Goal: Task Accomplishment & Management: Manage account settings

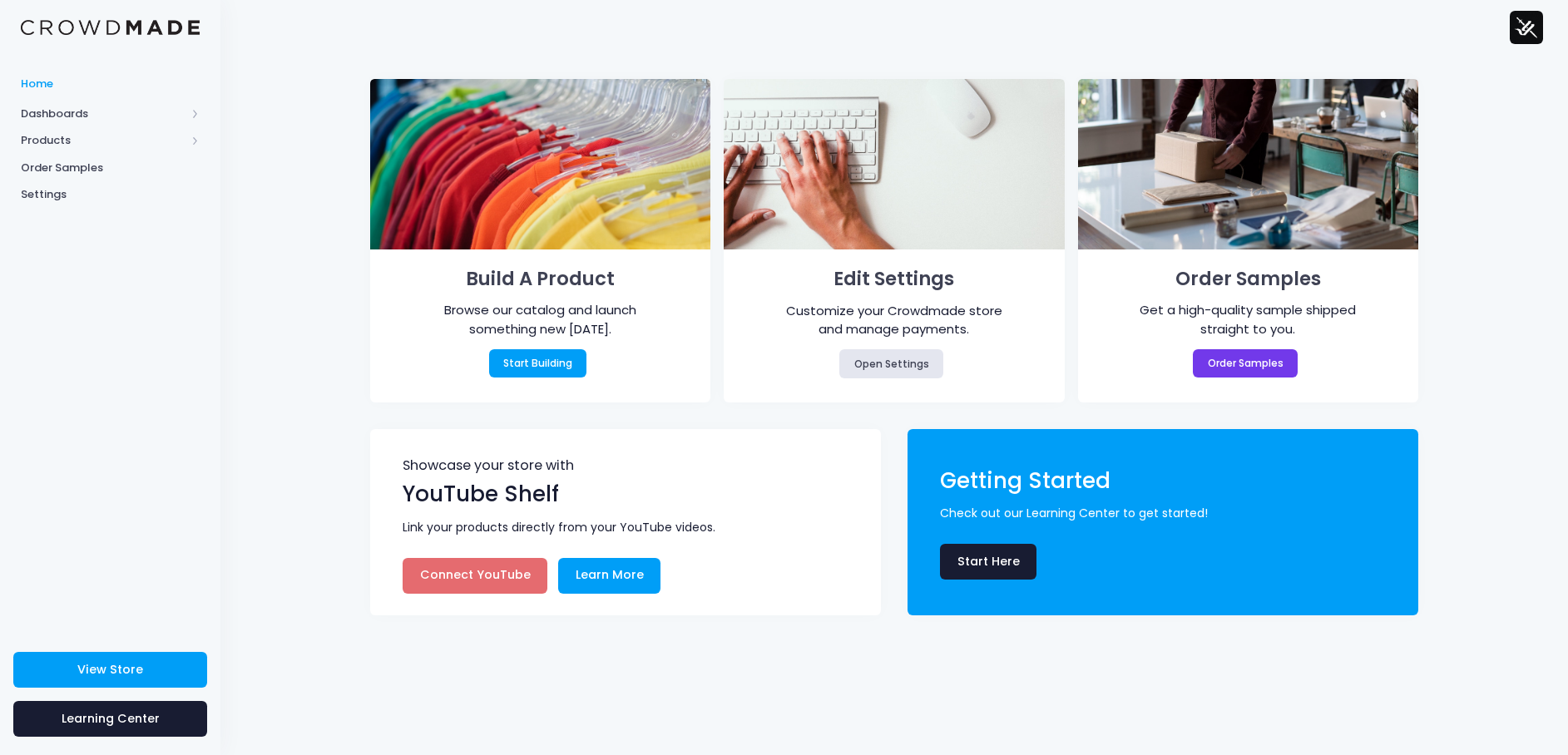
click at [80, 118] on span "Dashboards" at bounding box center [103, 114] width 165 height 16
click at [65, 204] on span "Products" at bounding box center [110, 194] width 221 height 27
click at [109, 198] on span "Product Editor" at bounding box center [124, 194] width 152 height 16
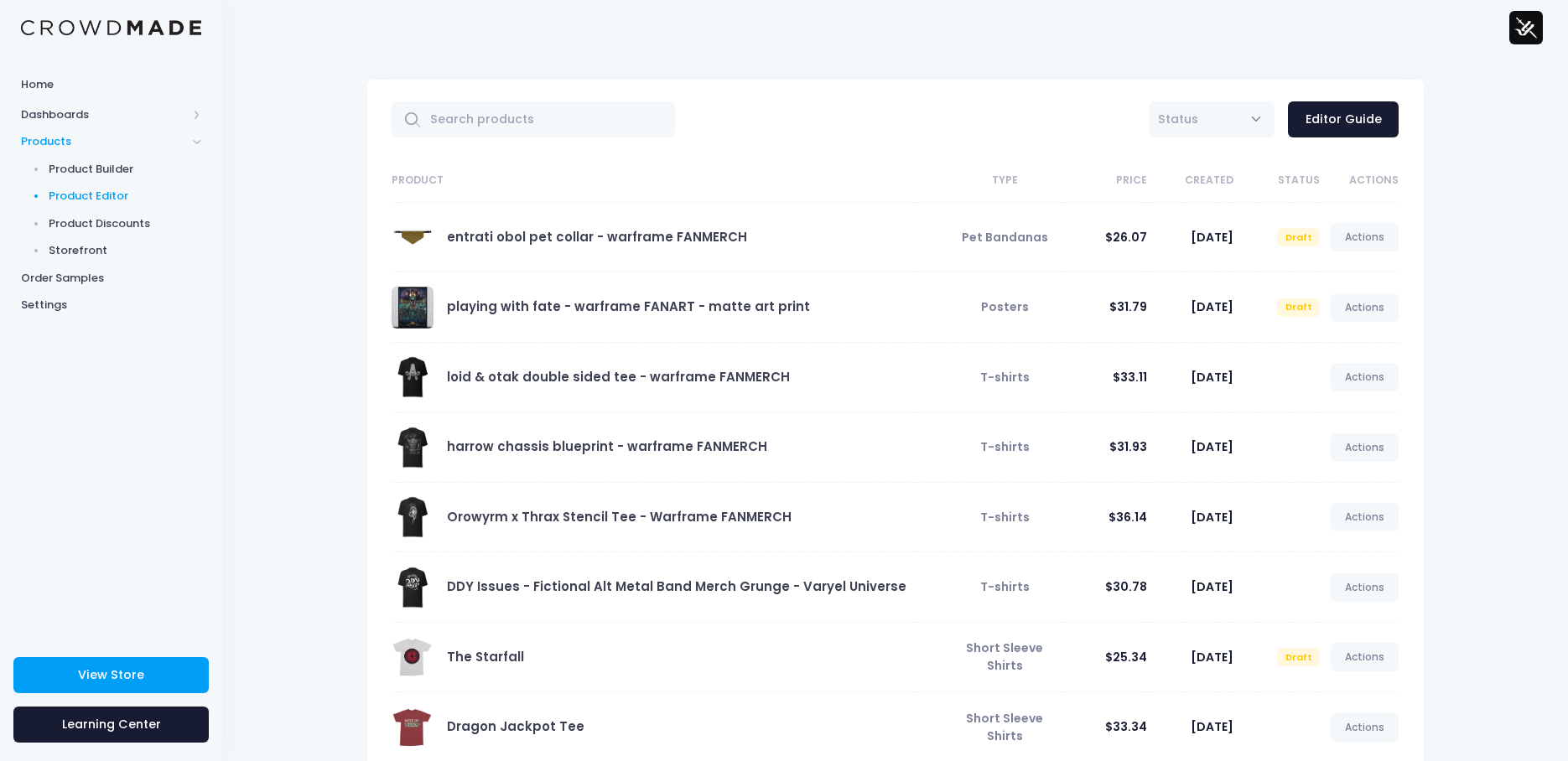
click at [922, 57] on div "All Active Draft Status Editor Guide Product Type Price Created Status Actions …" at bounding box center [895, 527] width 1346 height 944
click at [1359, 297] on link "Actions" at bounding box center [1364, 307] width 68 height 28
click at [1343, 375] on link "Preview" at bounding box center [1346, 376] width 88 height 29
click at [1372, 303] on link "Actions" at bounding box center [1364, 307] width 68 height 28
click at [1326, 345] on link "Edit" at bounding box center [1346, 347] width 88 height 29
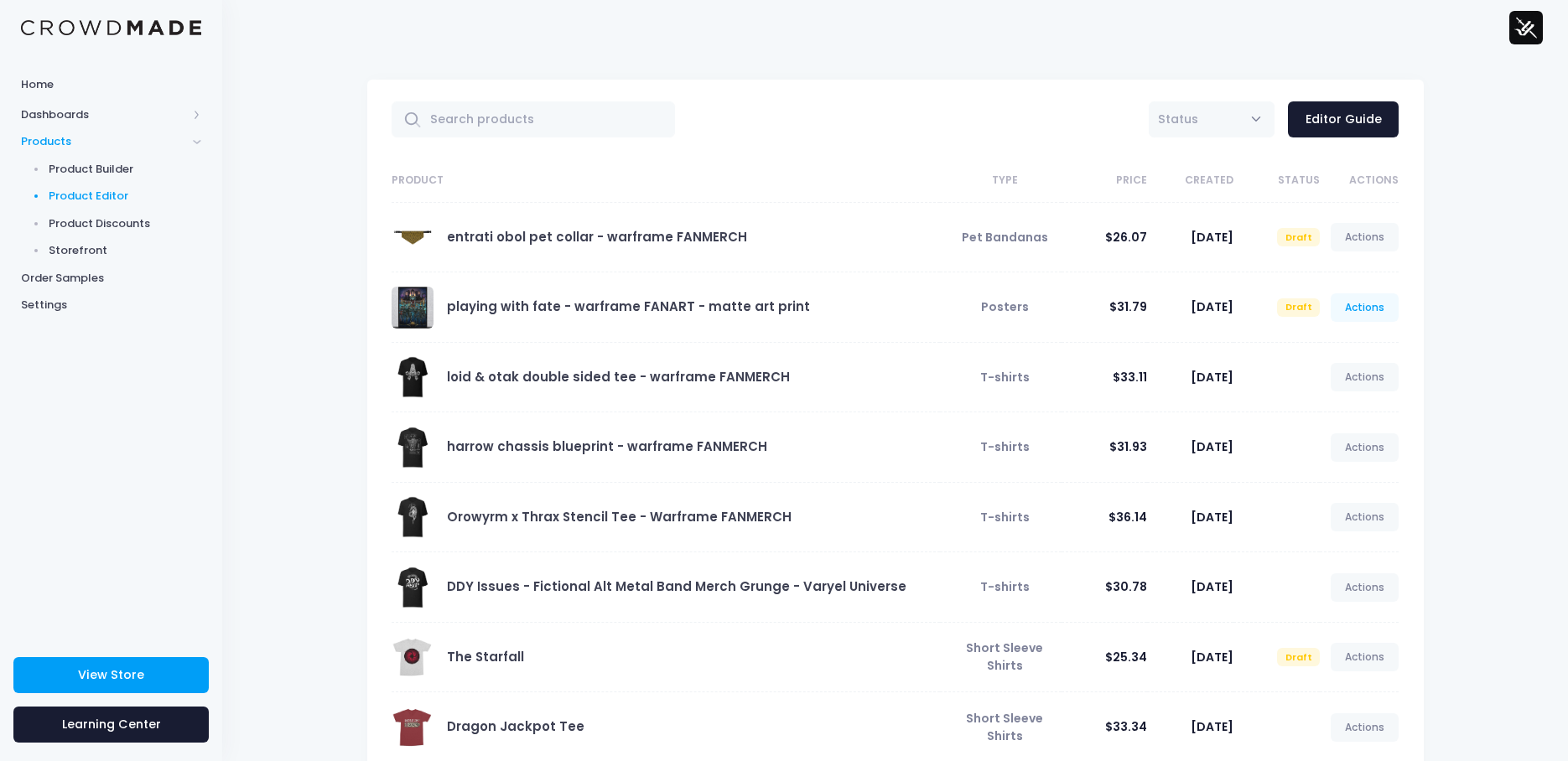
click at [1370, 303] on link "Actions" at bounding box center [1364, 307] width 68 height 28
click at [1334, 344] on link "Edit" at bounding box center [1346, 347] width 88 height 29
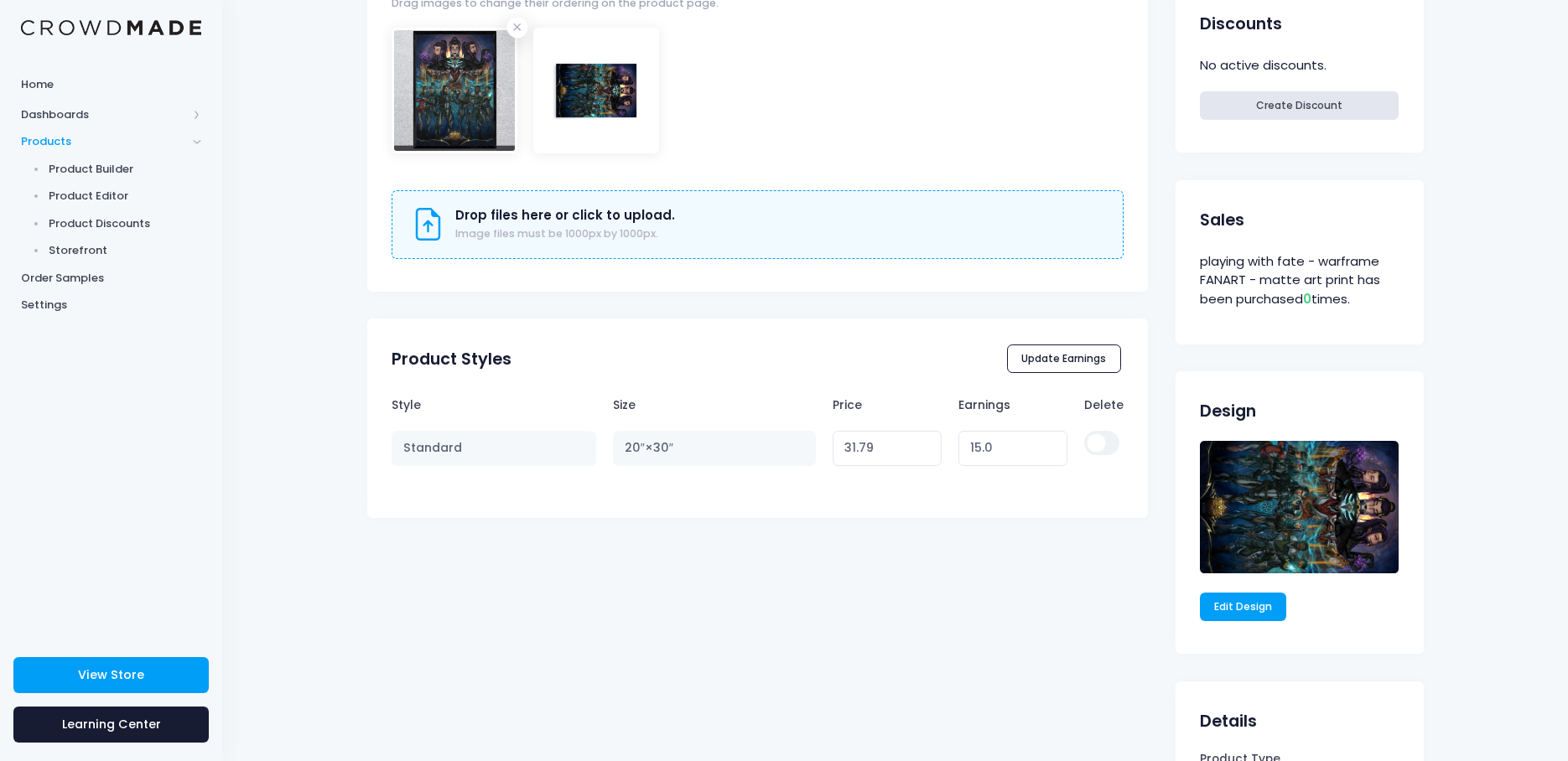
scroll to position [949, 0]
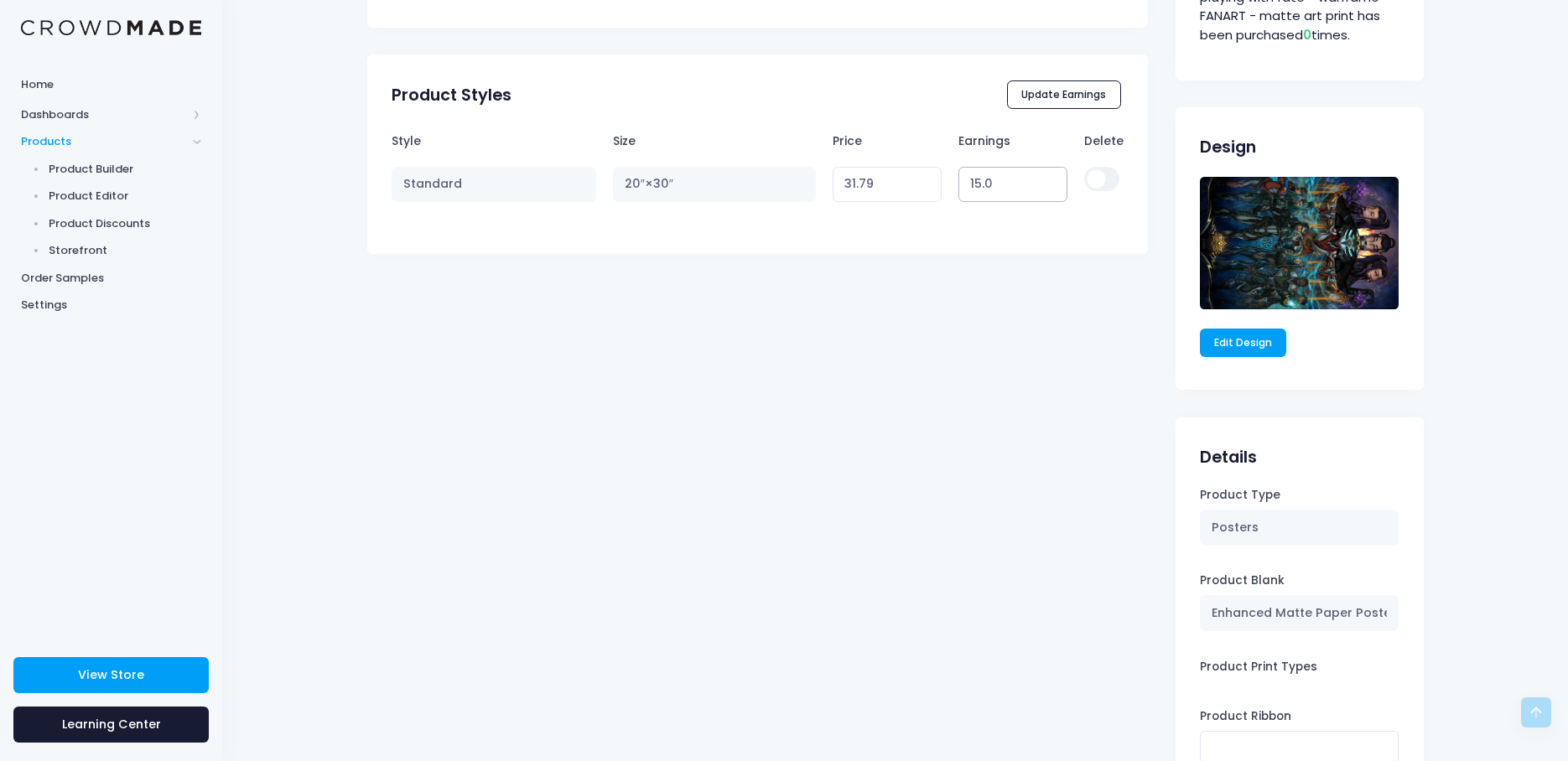
drag, startPoint x: 991, startPoint y: 186, endPoint x: 959, endPoint y: 182, distance: 32.2
click at [959, 182] on input "15.0" at bounding box center [1013, 185] width 109 height 36
type input "2"
type input "18.79"
type input "20"
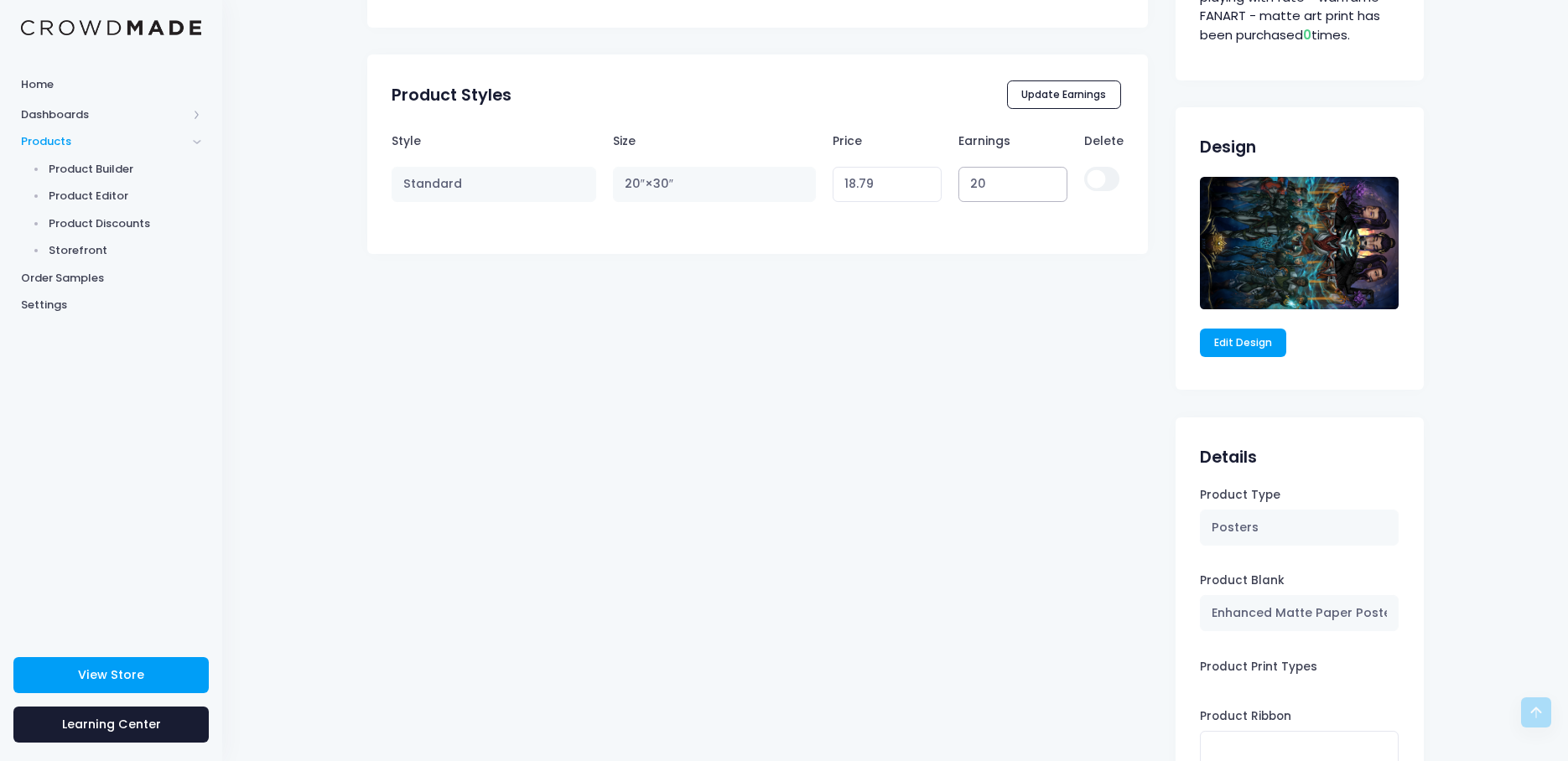
type input "36.79"
type input "2"
type input "18.79"
type input "20"
type input "36.79"
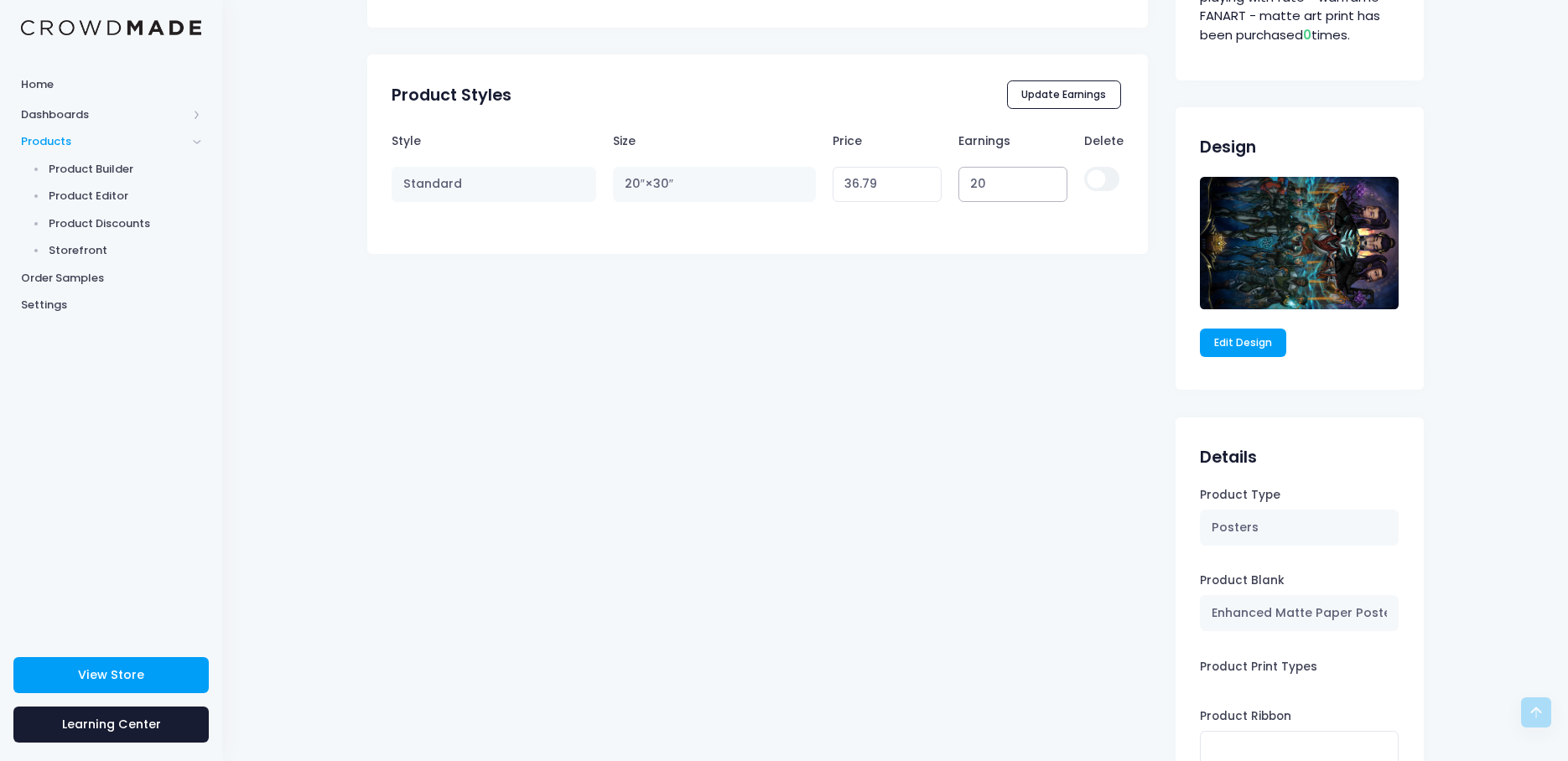
type input "2"
type input "18.79"
type input "20"
type input "36.79"
type input "24"
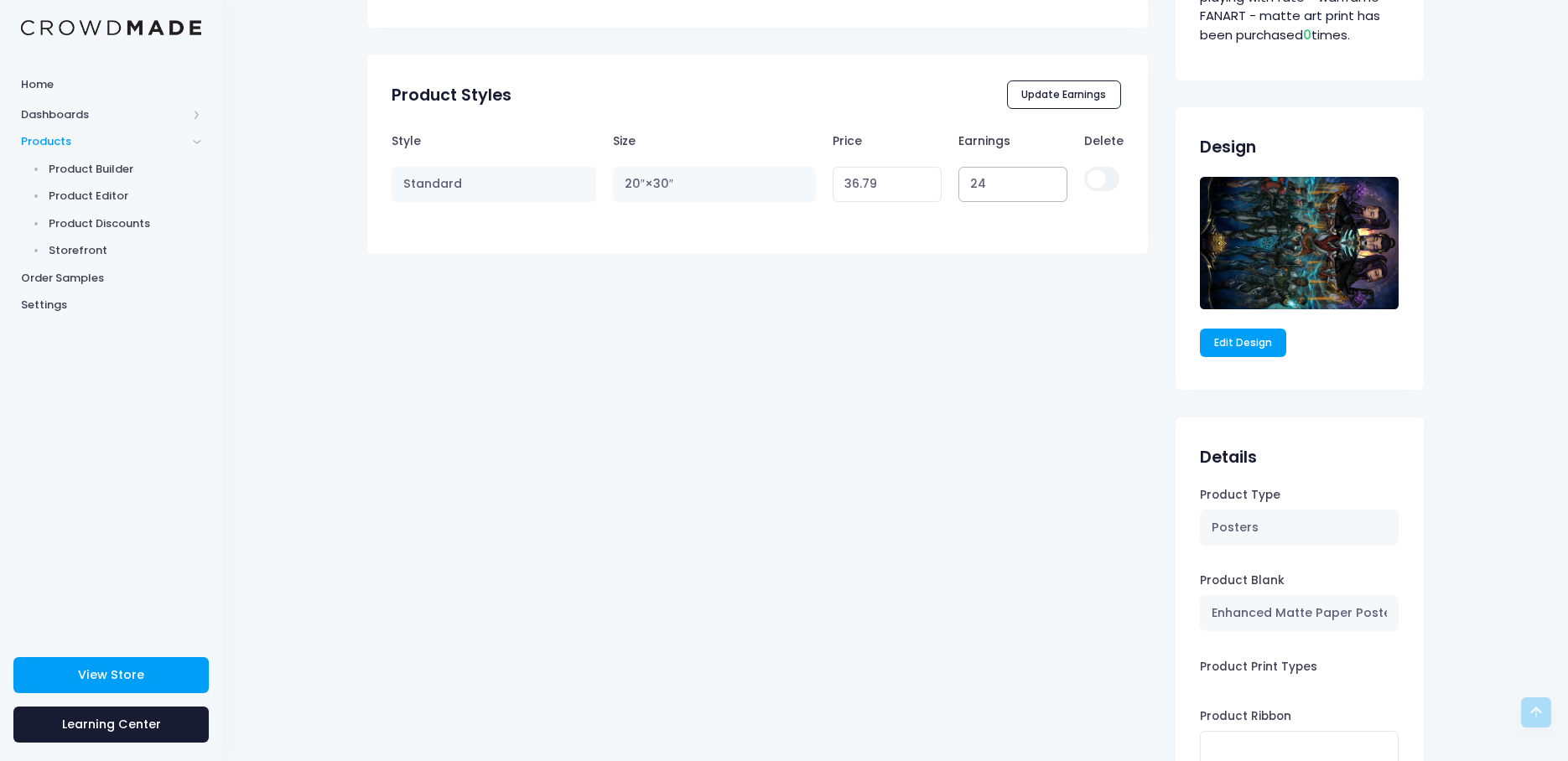
type input "40.79"
type input "24.2"
type input "40.99"
type input "24.21"
type input "41.00"
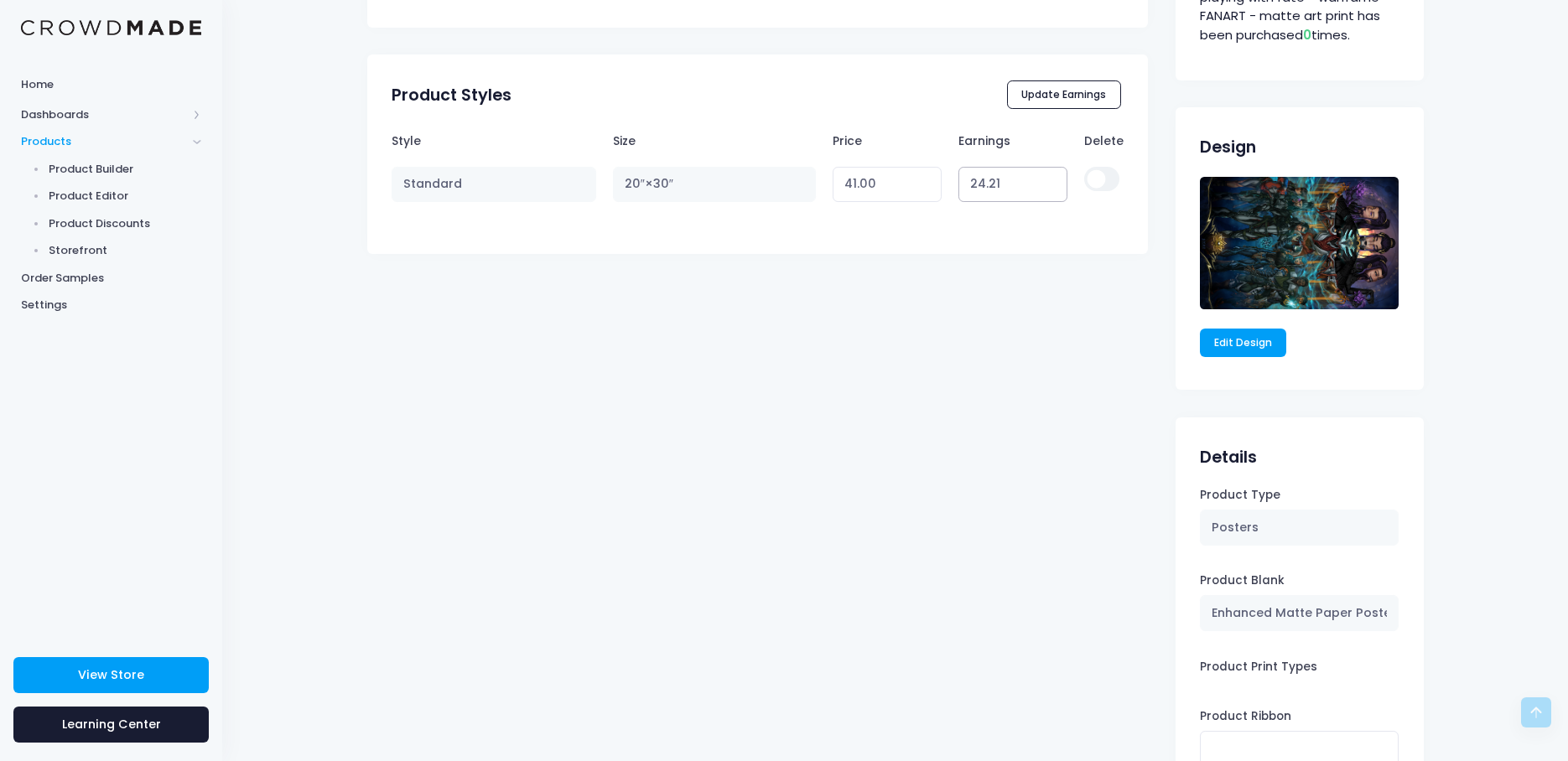
type input "2.21"
type input "19.00"
type input "23.21"
type input "40.00"
type input "23.21"
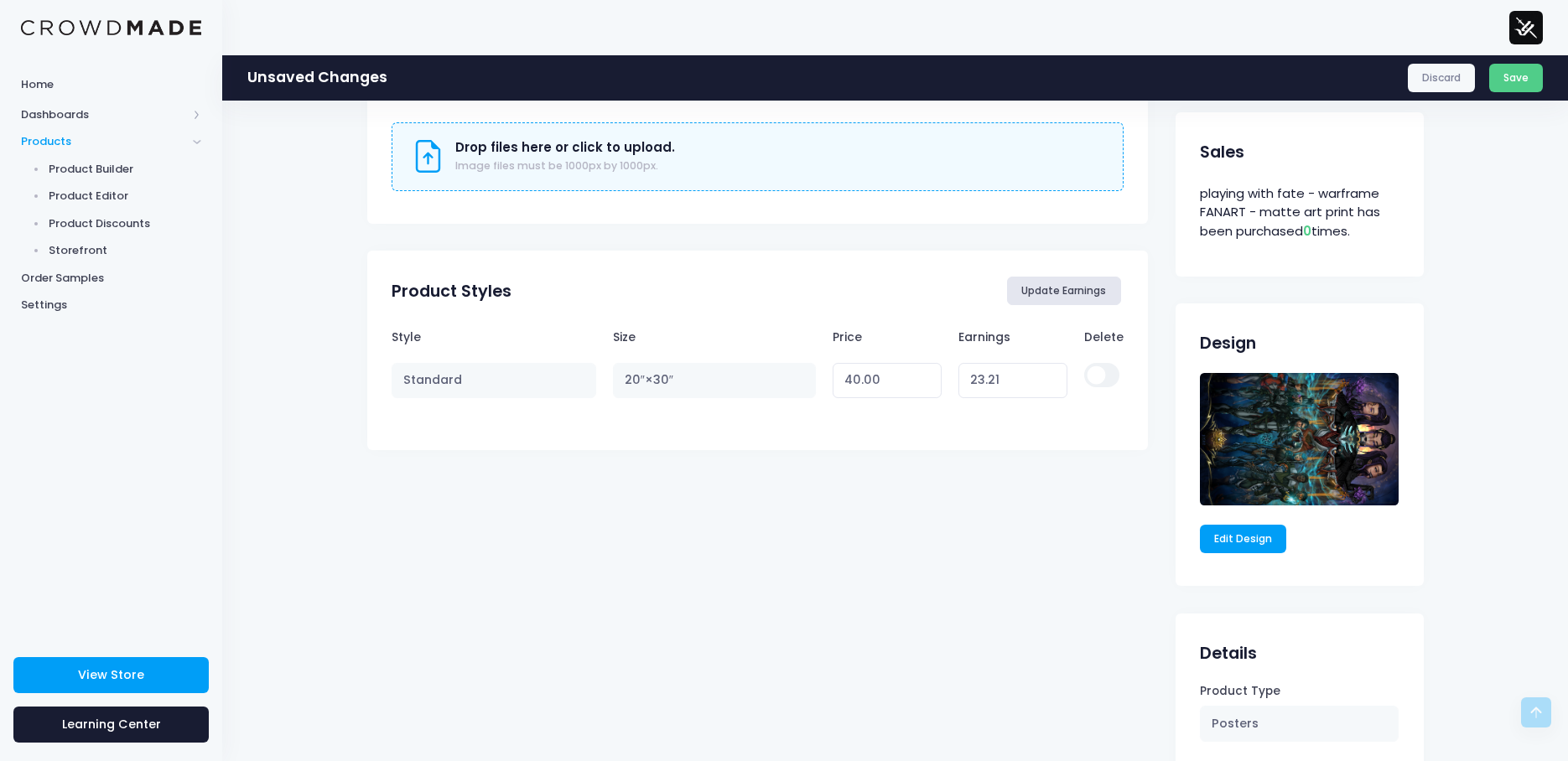
scroll to position [781, 0]
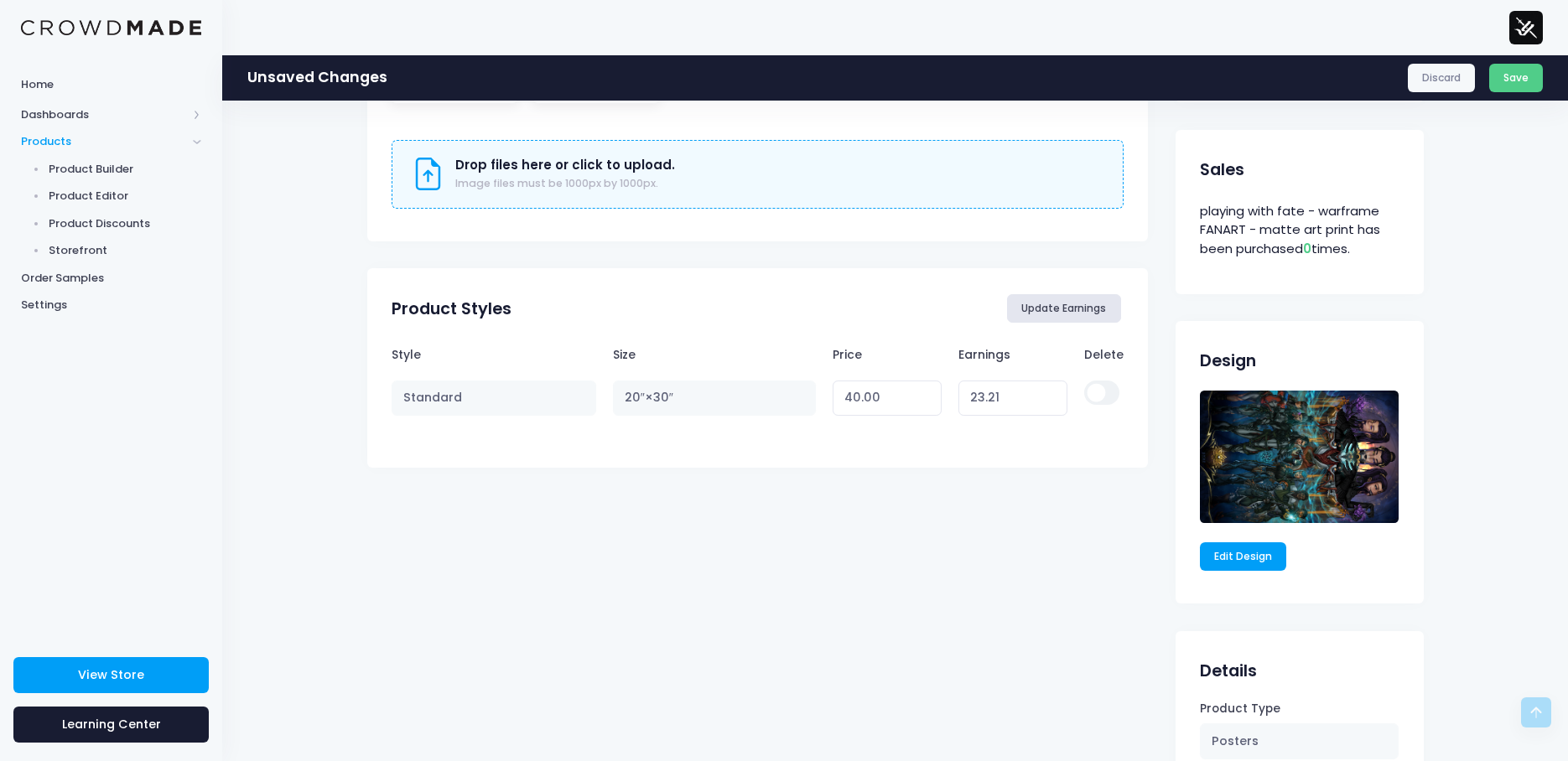
click at [1053, 307] on button "Update Earnings" at bounding box center [1063, 308] width 114 height 28
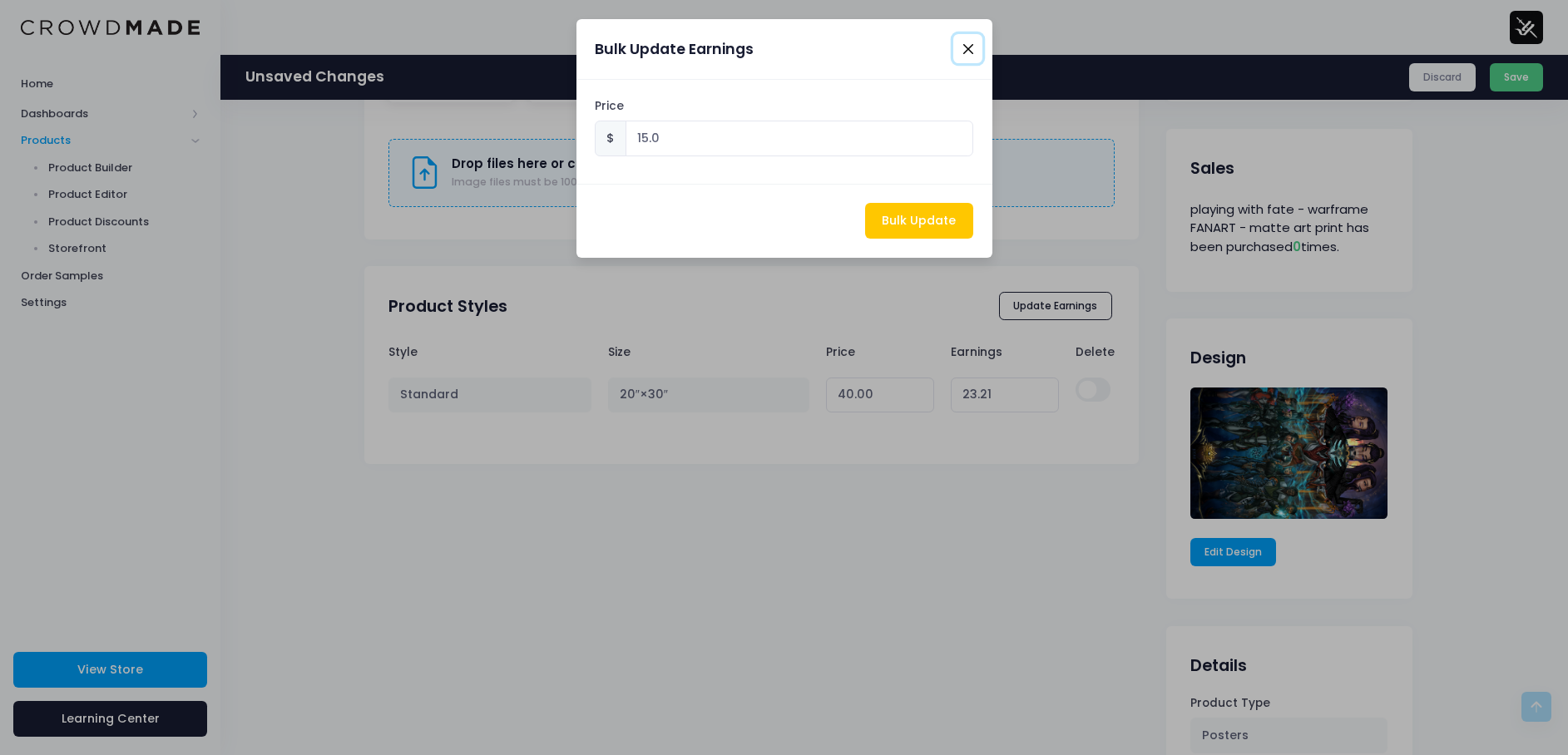
click at [970, 42] on button "Close" at bounding box center [968, 49] width 29 height 29
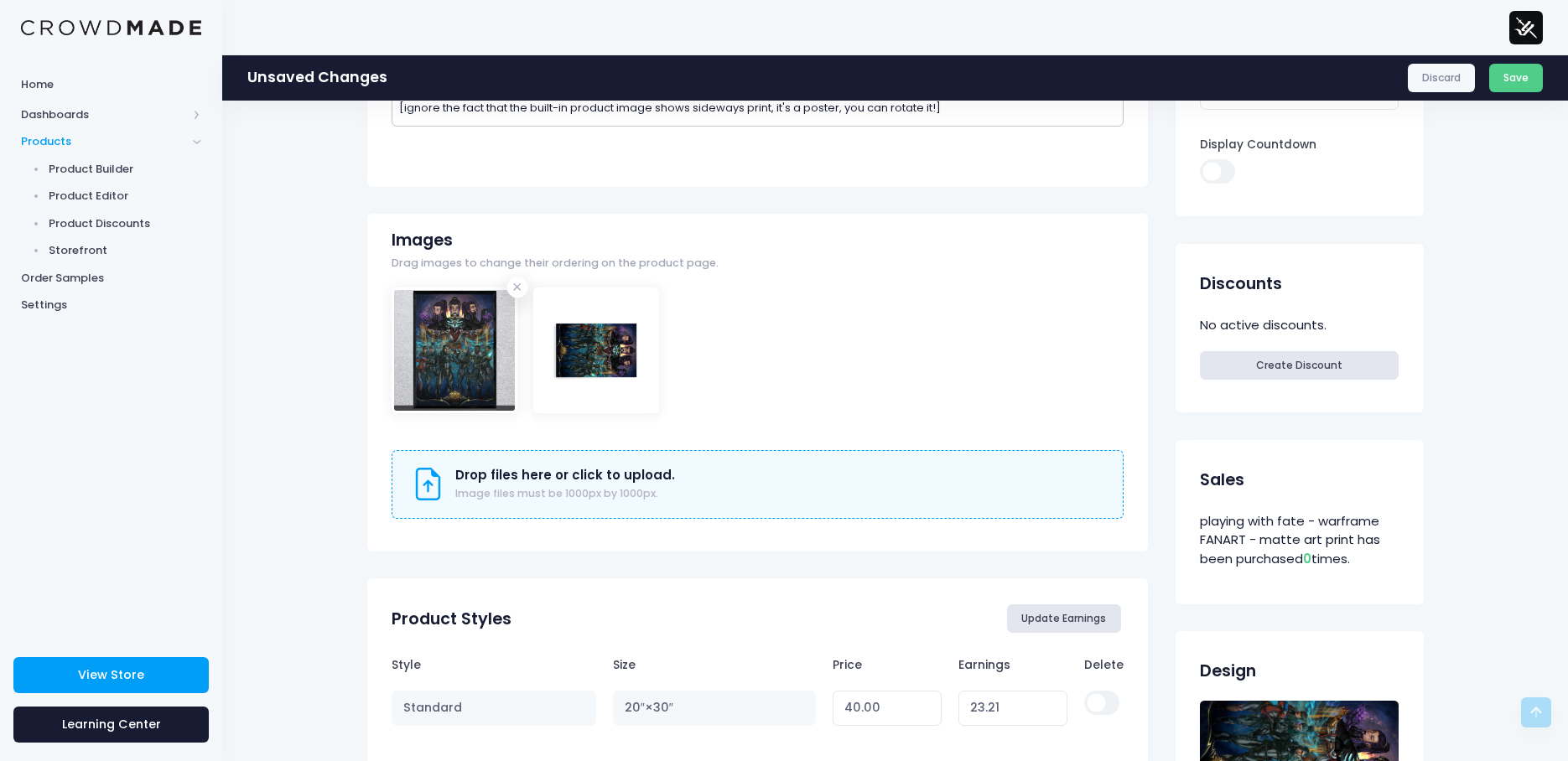
scroll to position [446, 0]
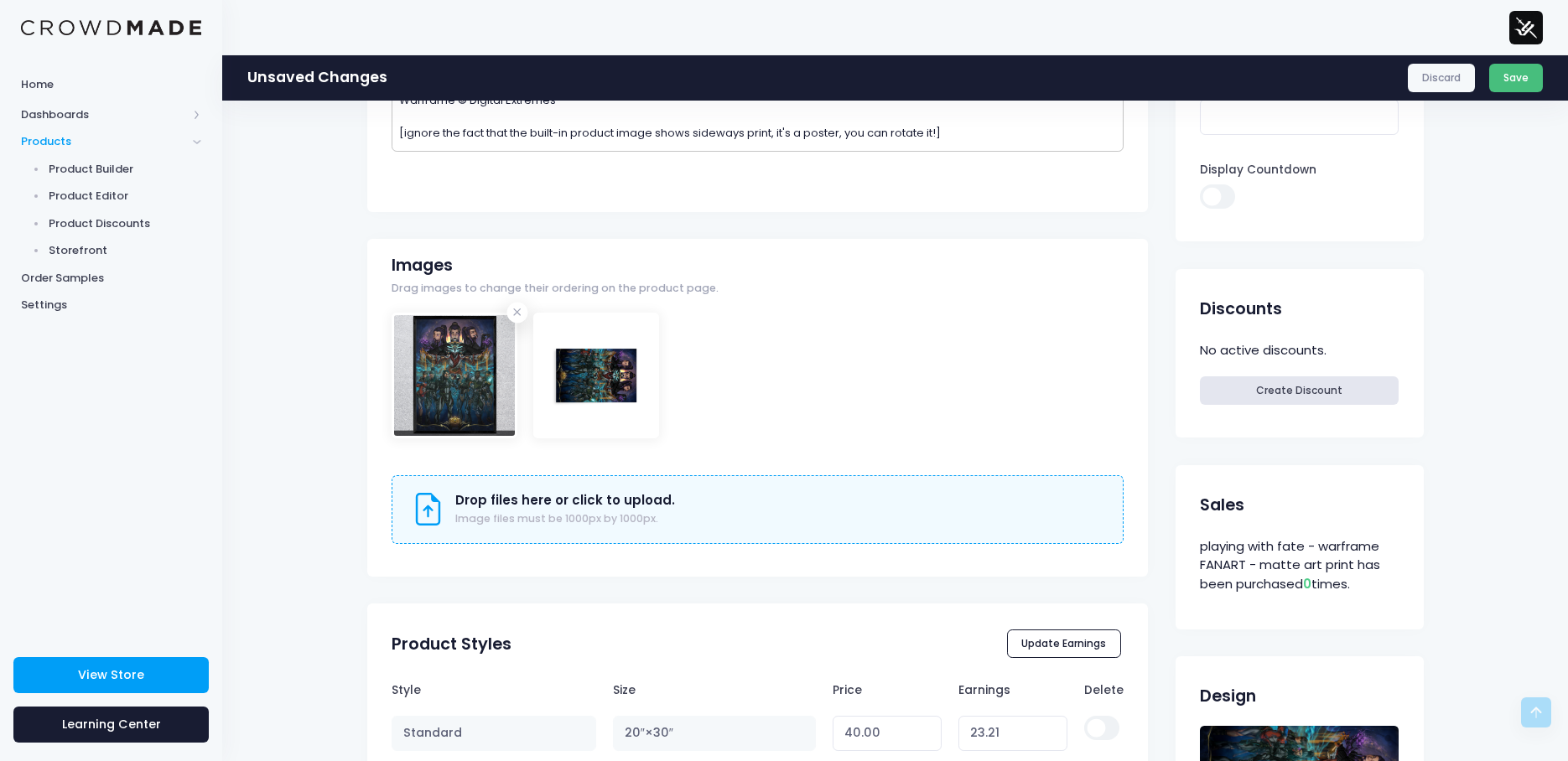
click at [1511, 78] on button "Save" at bounding box center [1516, 77] width 55 height 28
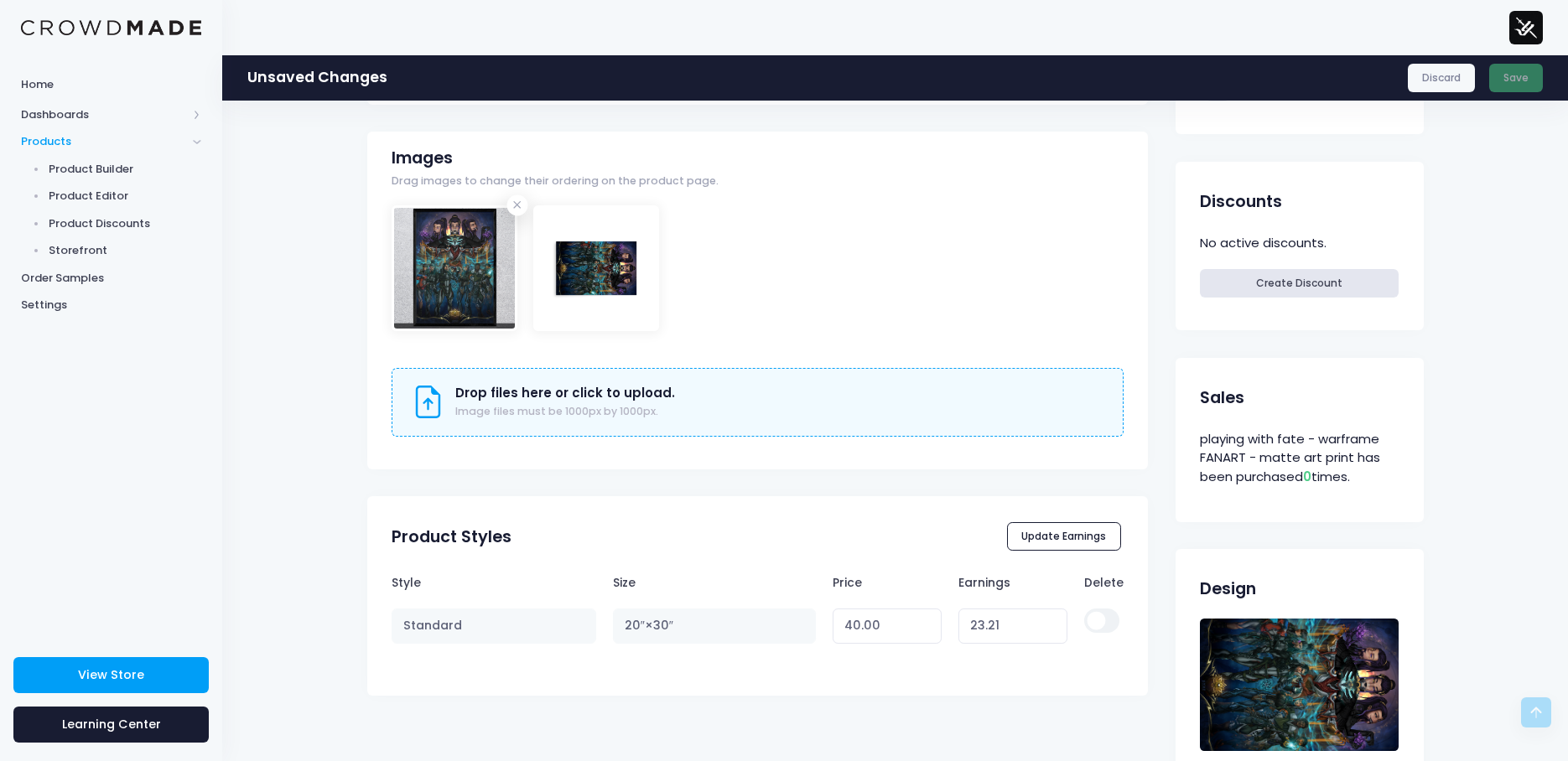
scroll to position [865, 0]
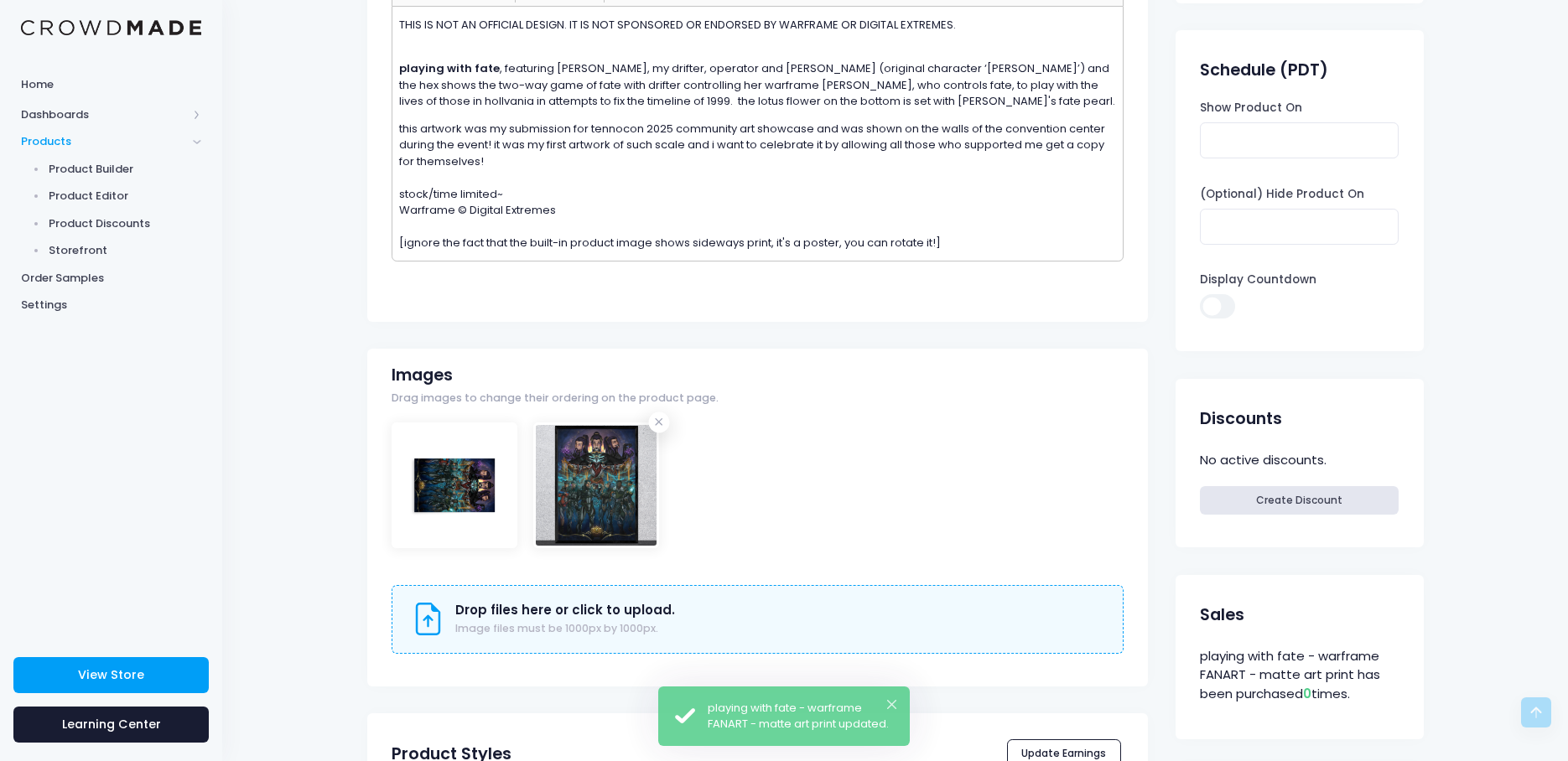
scroll to position [335, 0]
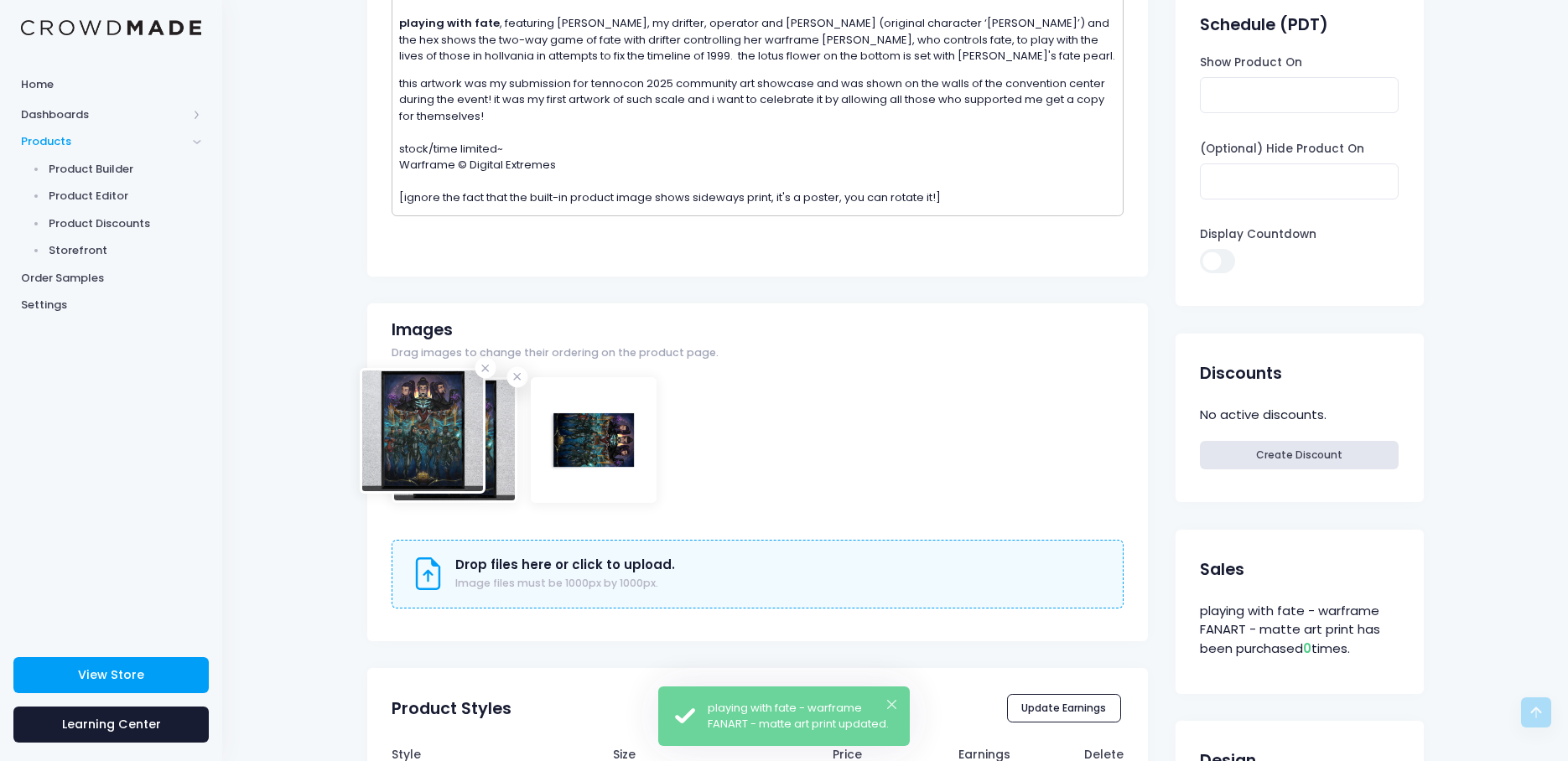
drag, startPoint x: 642, startPoint y: 443, endPoint x: 469, endPoint y: 433, distance: 173.3
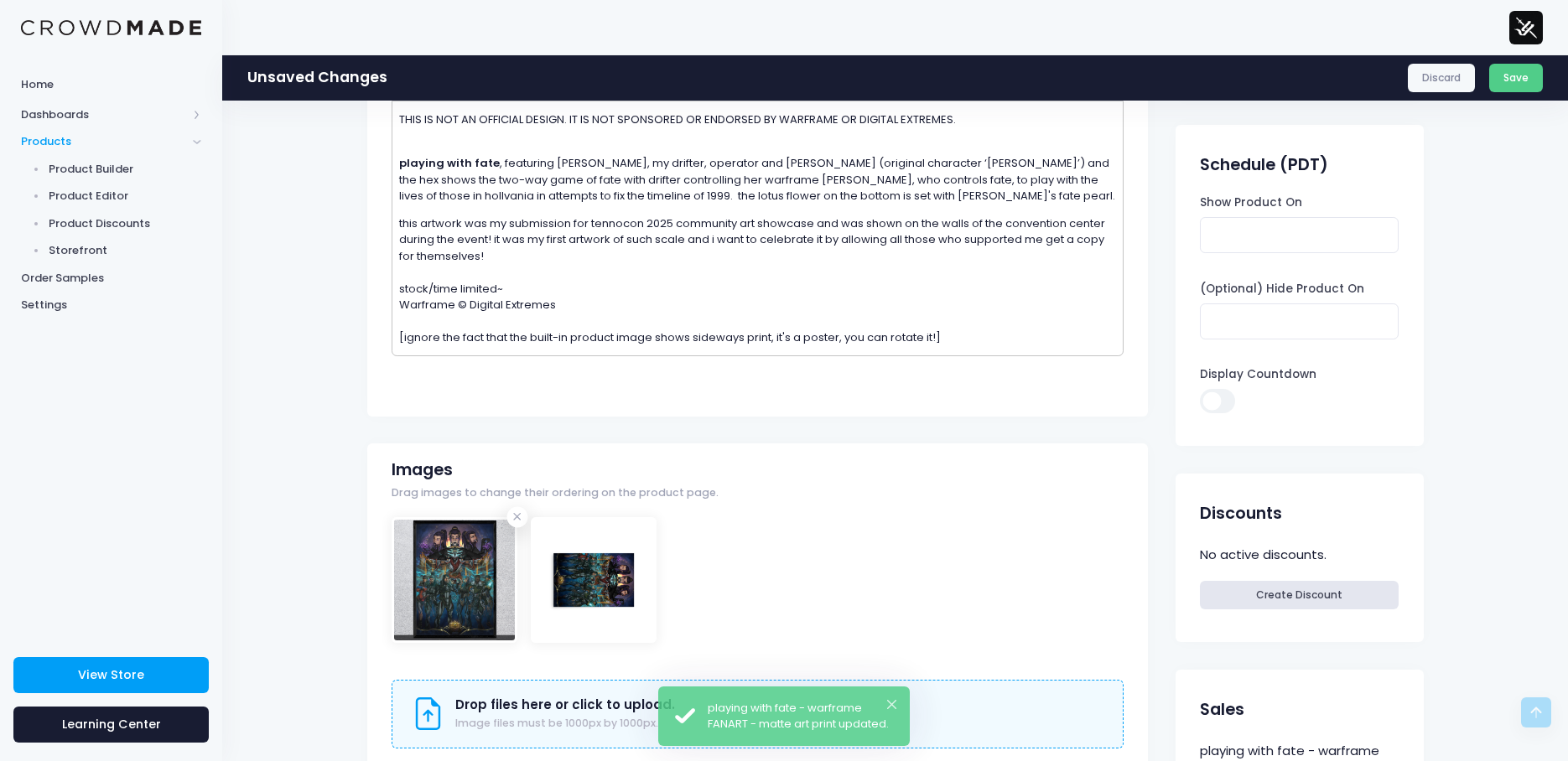
scroll to position [168, 0]
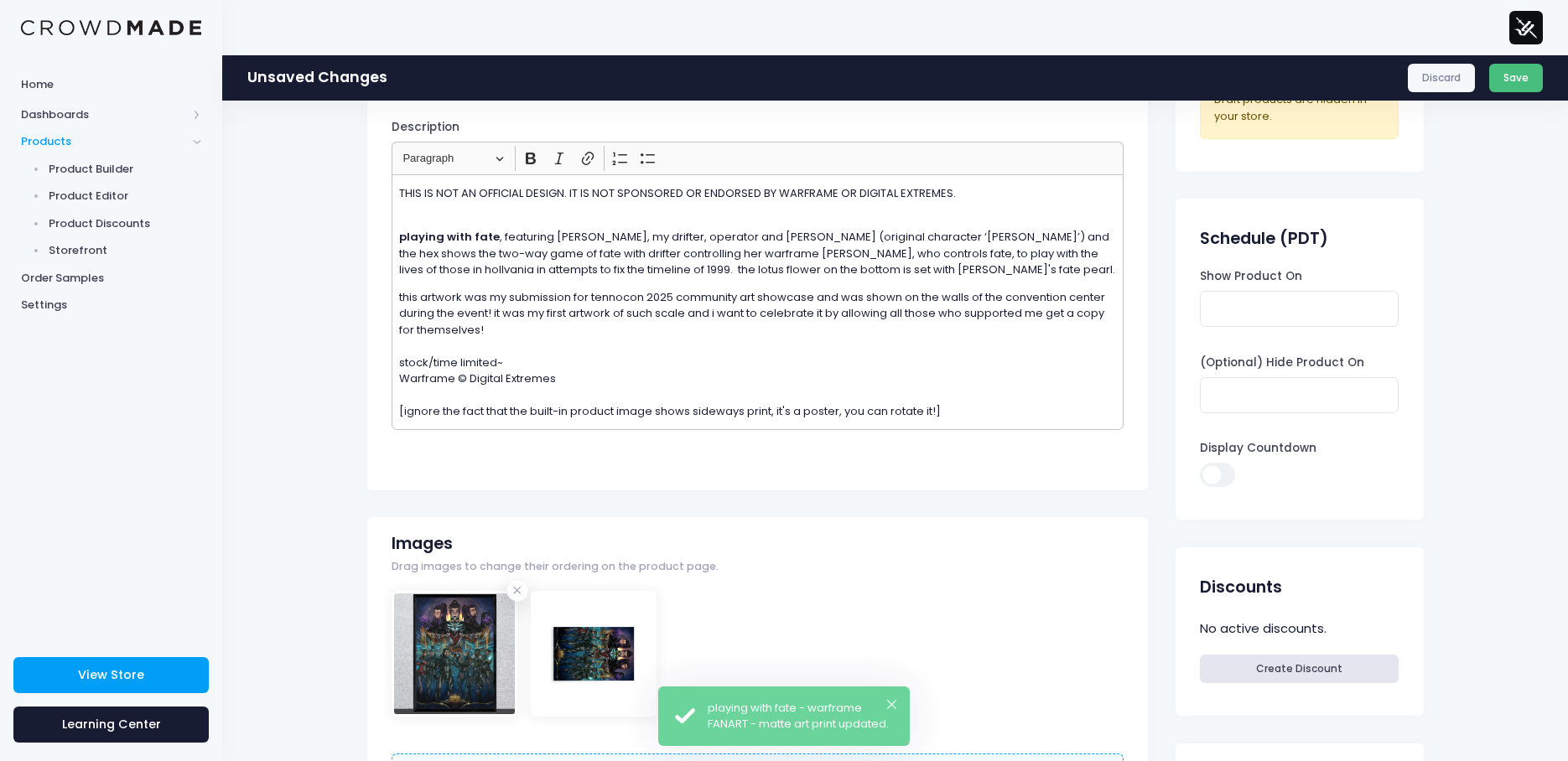
click at [1510, 85] on button "Save" at bounding box center [1516, 77] width 55 height 28
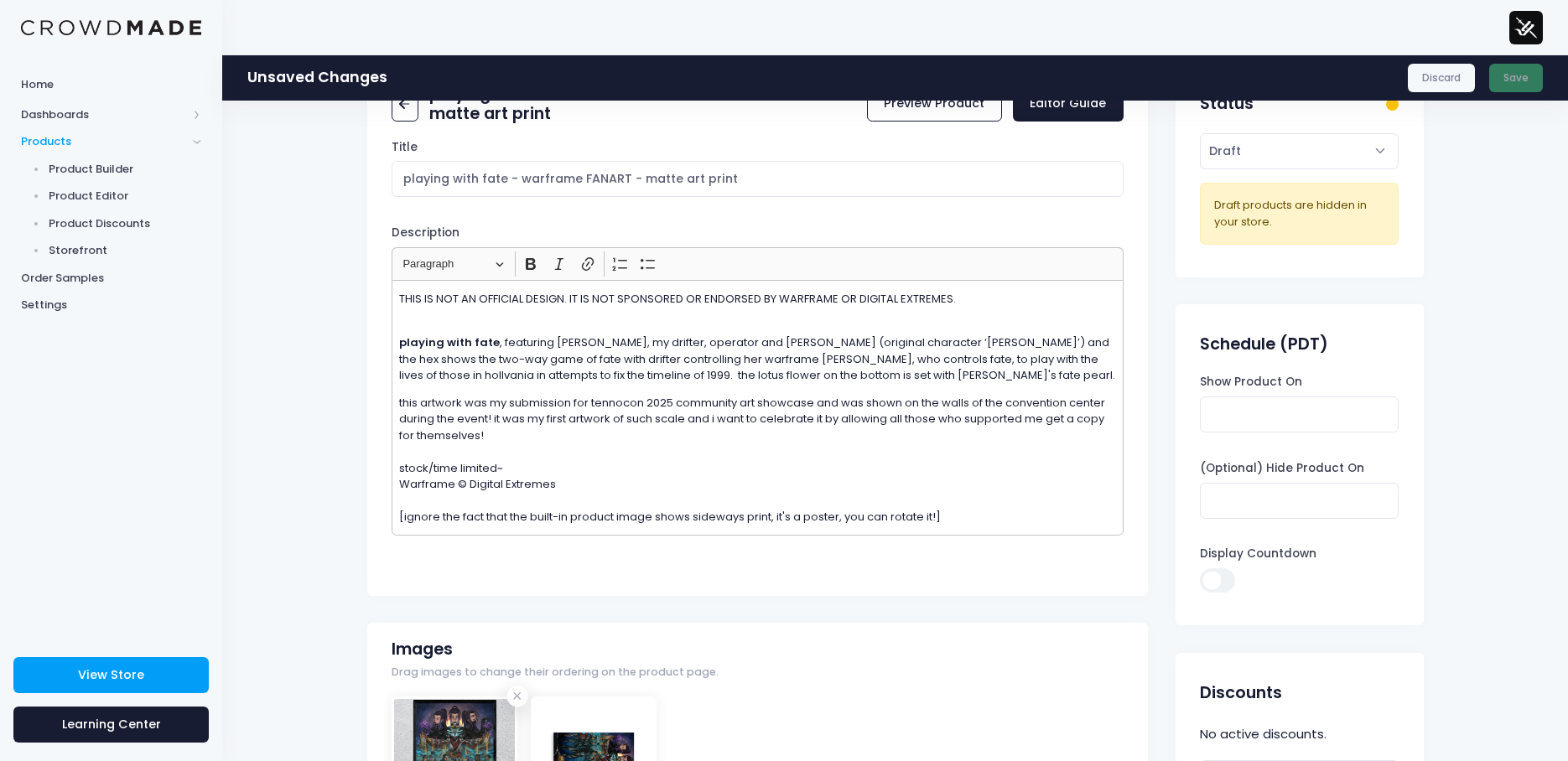
scroll to position [0, 0]
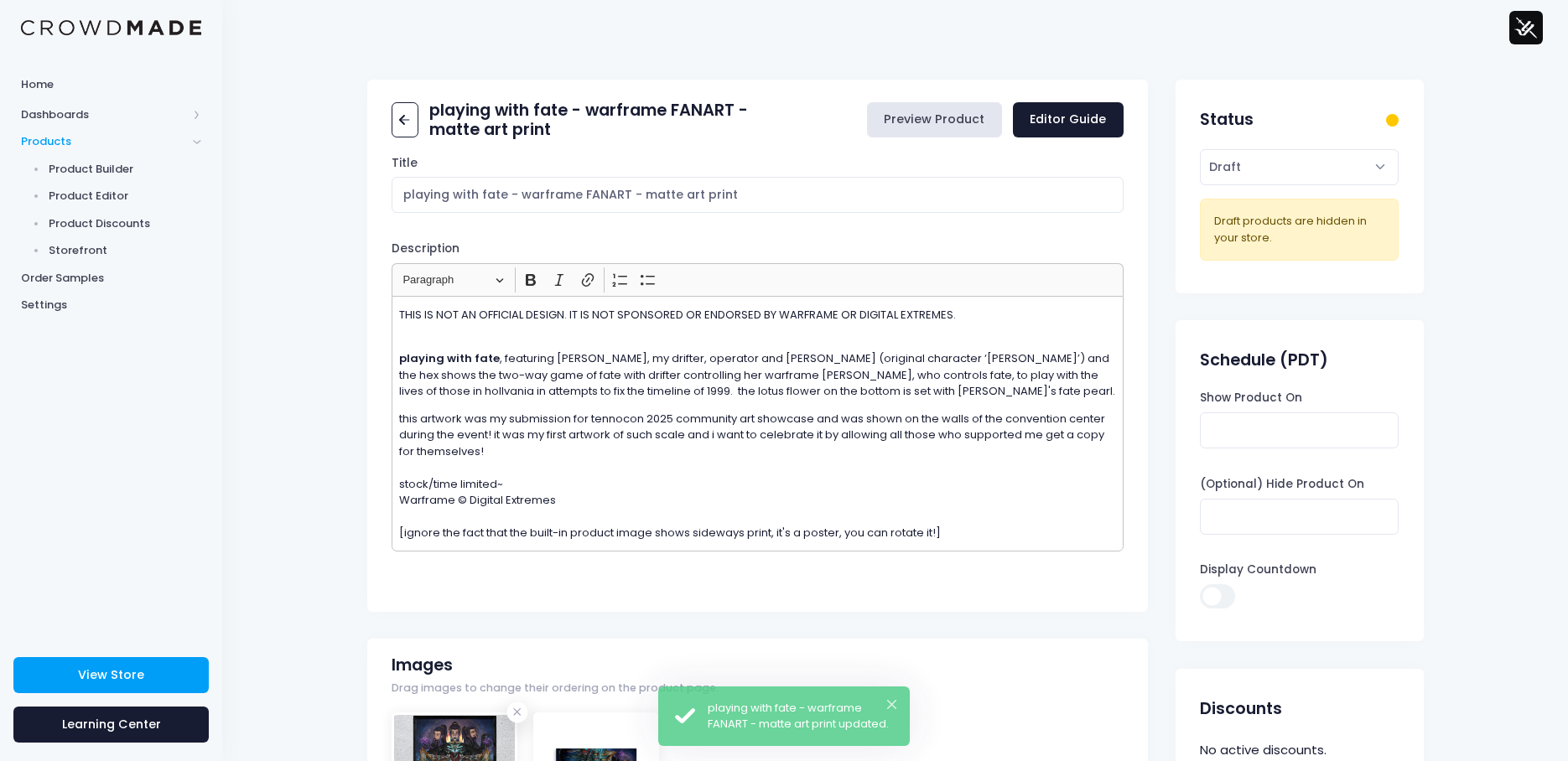
click at [927, 124] on link "Preview Product" at bounding box center [934, 120] width 135 height 36
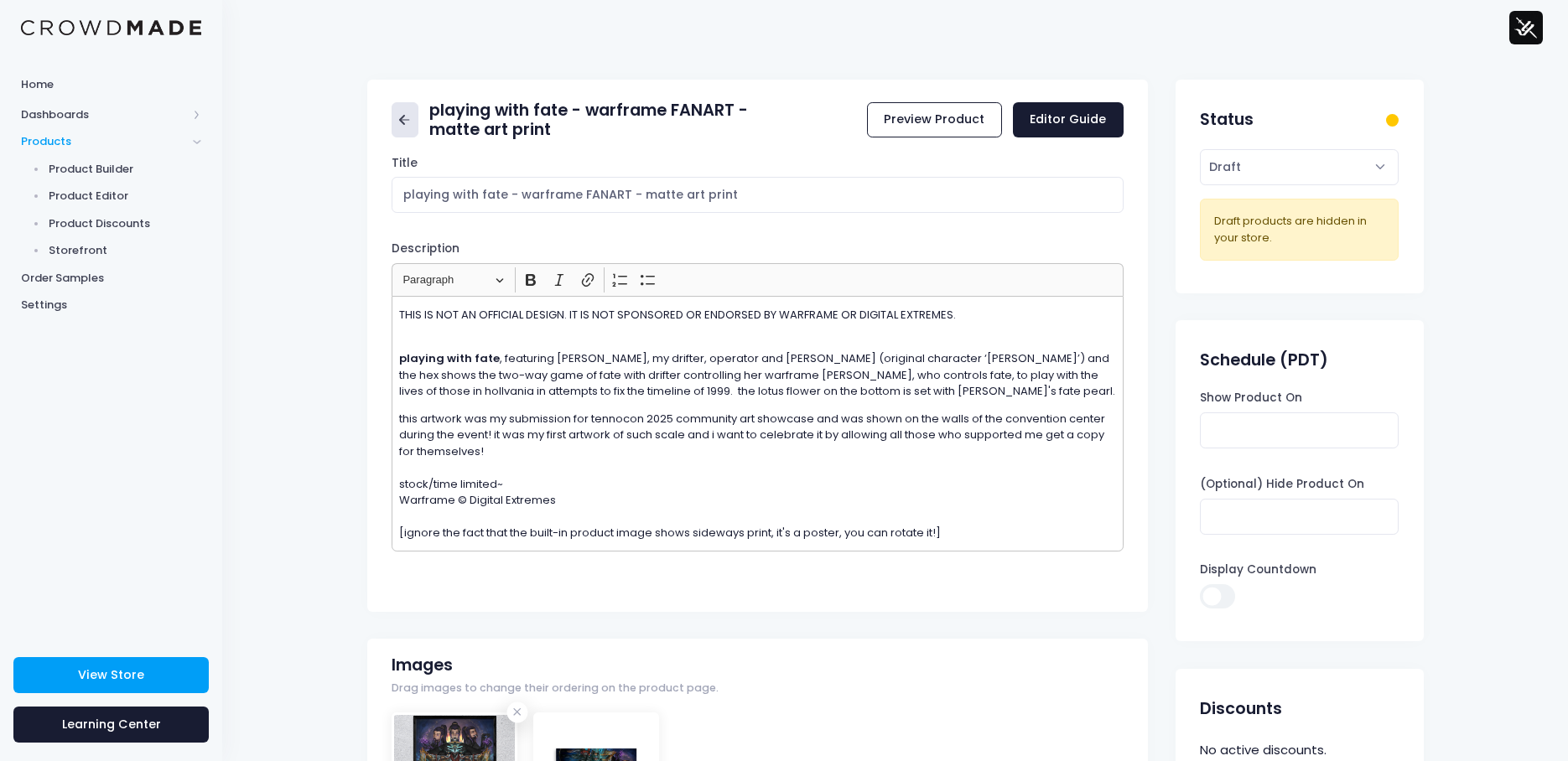
click at [398, 120] on icon at bounding box center [404, 119] width 19 height 19
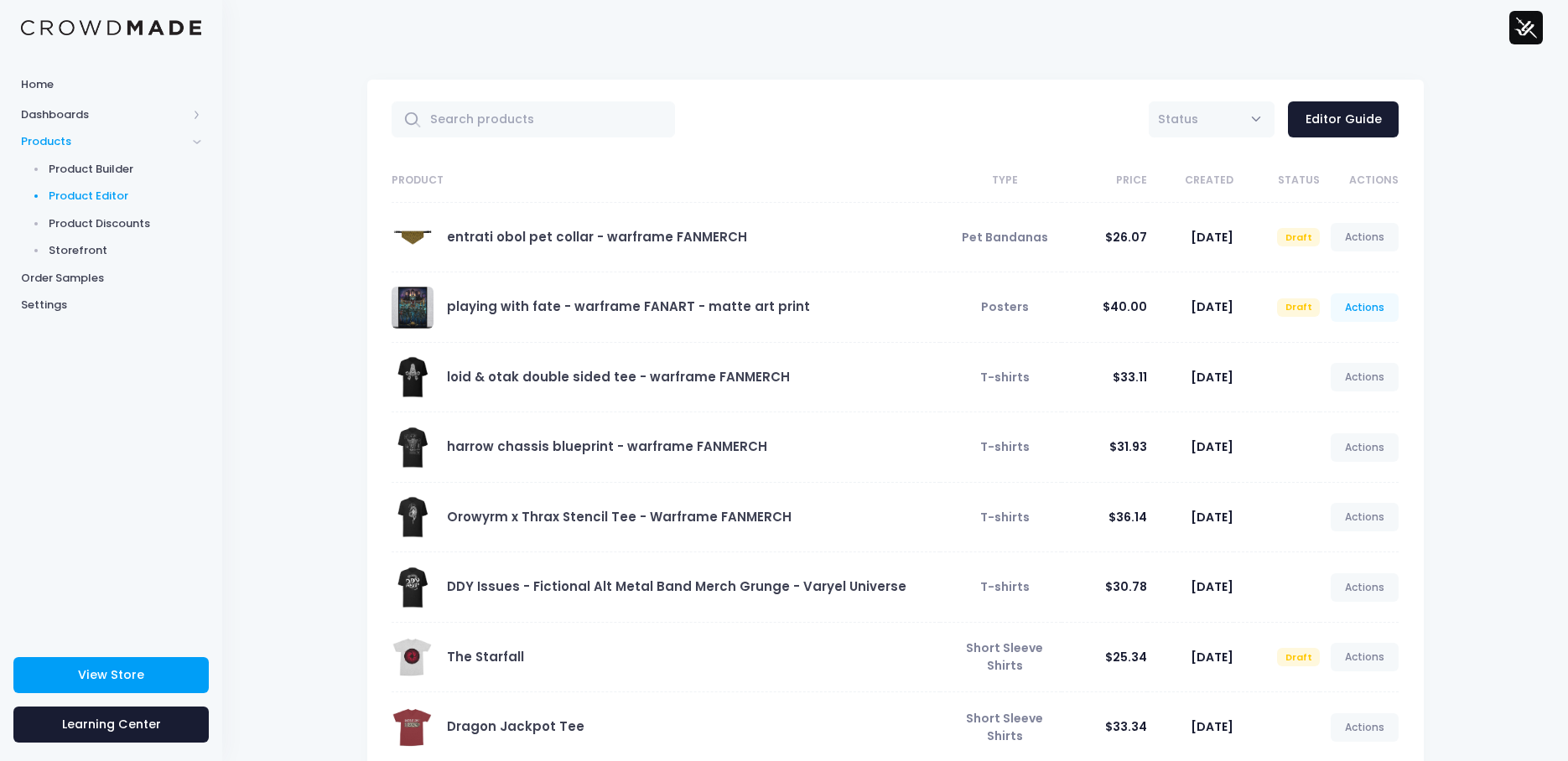
click at [1351, 308] on link "Actions" at bounding box center [1364, 307] width 68 height 28
click at [1350, 407] on link "Publish" at bounding box center [1346, 406] width 88 height 29
